Goal: Transaction & Acquisition: Subscribe to service/newsletter

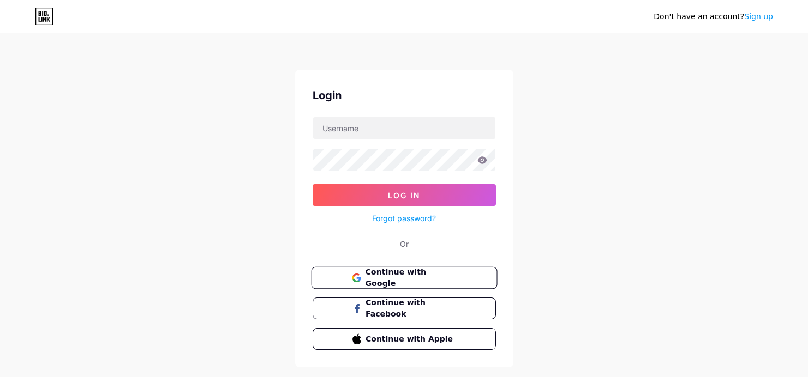
click at [398, 275] on span "Continue with Google" at bounding box center [410, 278] width 91 height 23
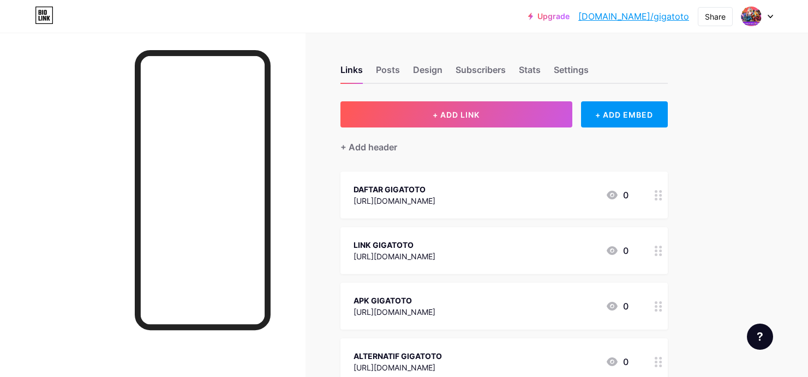
click at [570, 17] on link "Upgrade" at bounding box center [548, 16] width 41 height 9
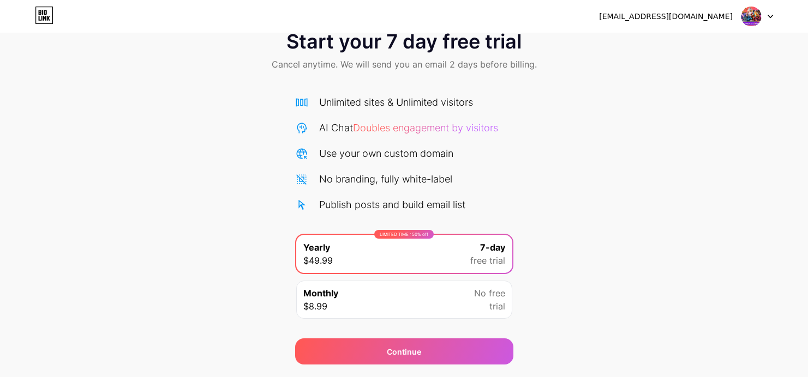
scroll to position [62, 0]
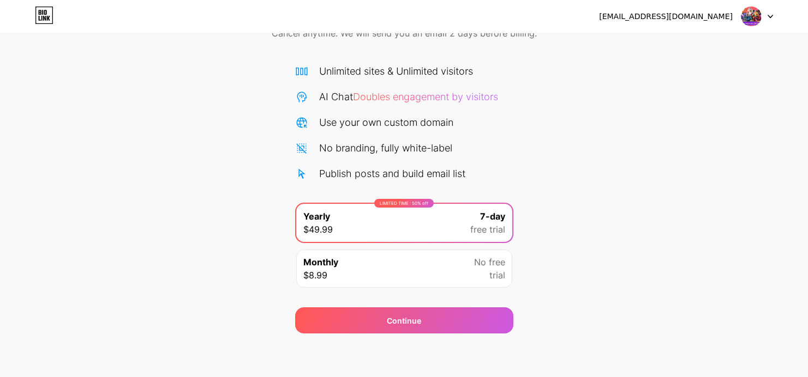
click at [404, 271] on div "Monthly $8.99 No free trial" at bounding box center [404, 269] width 216 height 38
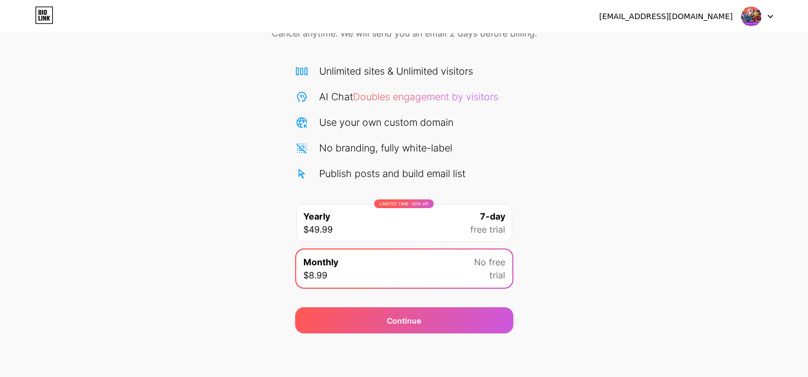
click at [355, 227] on div "LIMITED TIME : 50% off Yearly $49.99 7-day free trial" at bounding box center [404, 223] width 216 height 38
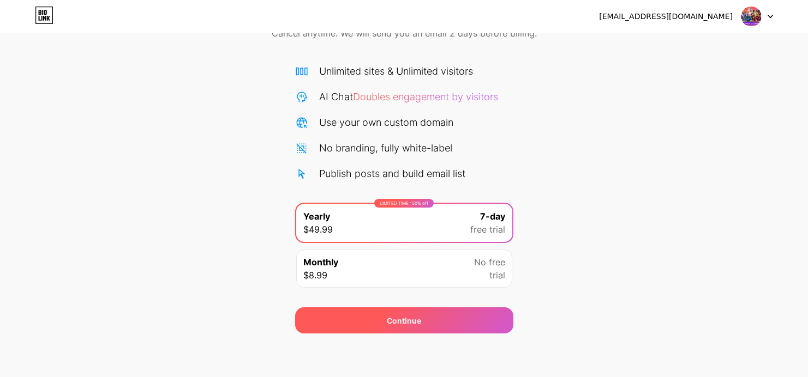
click at [440, 324] on div "Continue" at bounding box center [404, 321] width 218 height 26
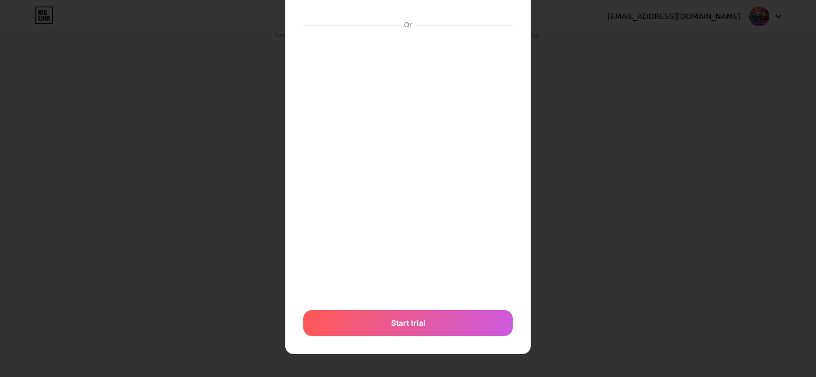
scroll to position [92, 0]
